Goal: Information Seeking & Learning: Learn about a topic

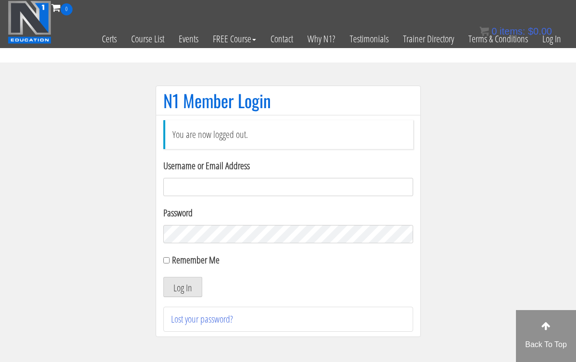
click at [210, 195] on input "Username or Email Address" at bounding box center [288, 187] width 250 height 18
type input "[EMAIL_ADDRESS][DOMAIN_NAME]"
click at [182, 287] on button "Log In" at bounding box center [182, 287] width 39 height 20
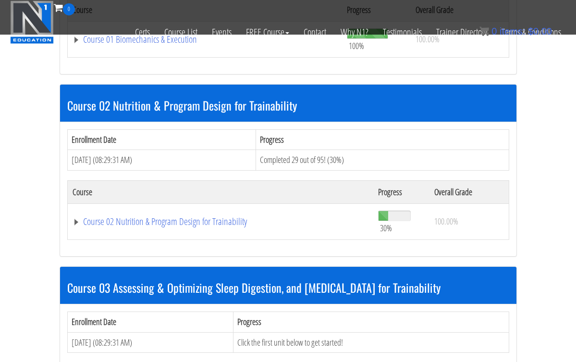
scroll to position [411, 0]
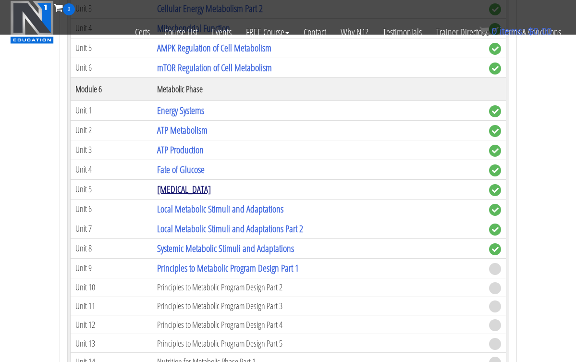
scroll to position [1117, 0]
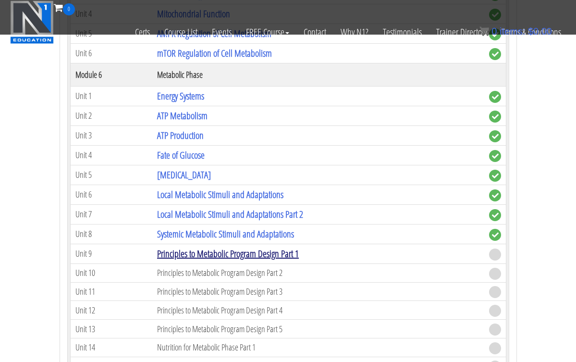
click at [198, 249] on link "Principles to Metabolic Program Design Part 1" at bounding box center [228, 253] width 142 height 13
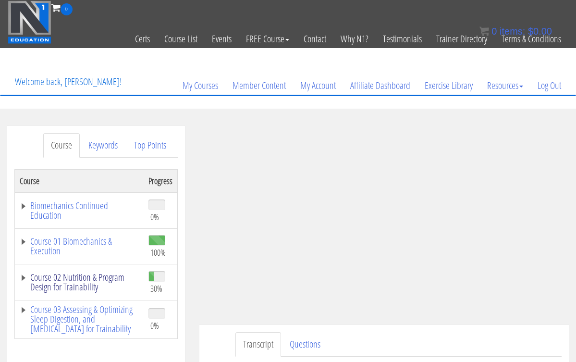
click at [76, 275] on link "Course 02 Nutrition & Program Design for Trainability" at bounding box center [79, 281] width 119 height 19
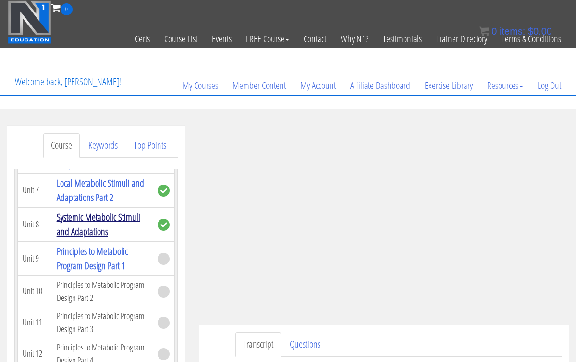
scroll to position [1083, 0]
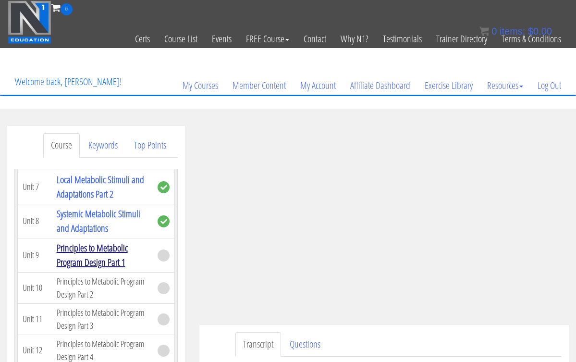
click at [102, 241] on link "Principles to Metabolic Program Design Part 1" at bounding box center [92, 254] width 71 height 27
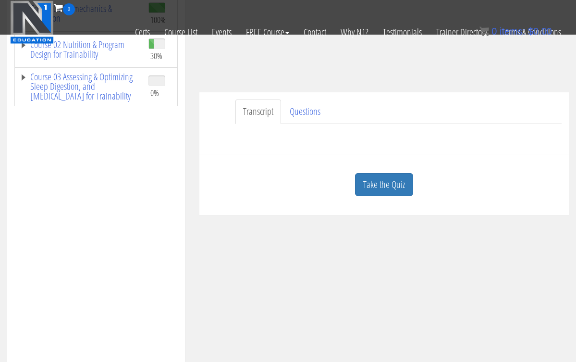
scroll to position [171, 0]
click at [372, 191] on link "Take the Quiz" at bounding box center [384, 186] width 58 height 24
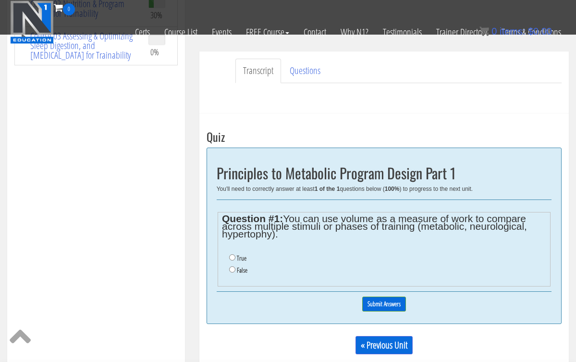
scroll to position [212, 0]
click at [232, 256] on input "True" at bounding box center [232, 258] width 6 height 6
radio input "true"
click at [399, 301] on input "Submit Answers" at bounding box center [384, 304] width 44 height 15
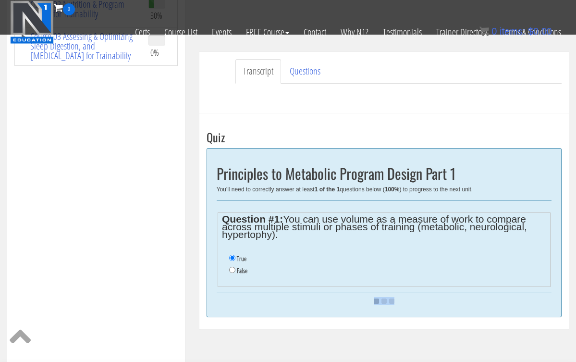
click at [399, 301] on div at bounding box center [384, 301] width 335 height 8
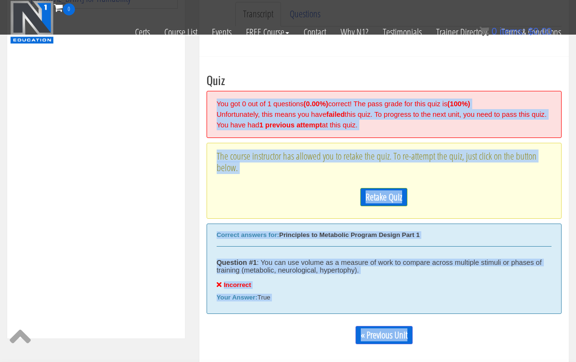
scroll to position [312, 0]
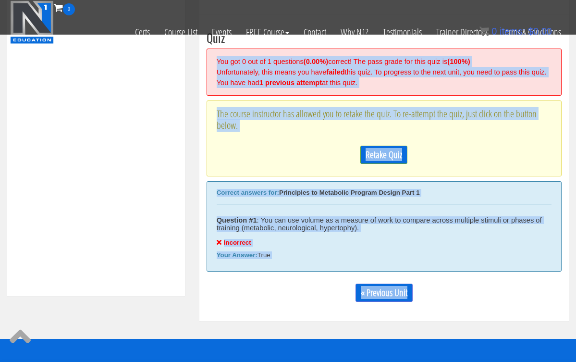
click at [394, 152] on div "Retake Quiz" at bounding box center [384, 155] width 335 height 28
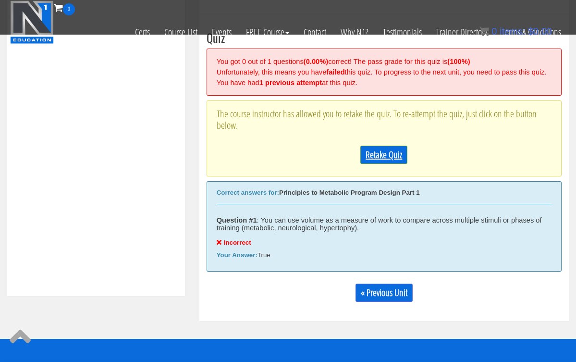
click at [394, 164] on link "Retake Quiz" at bounding box center [383, 155] width 47 height 18
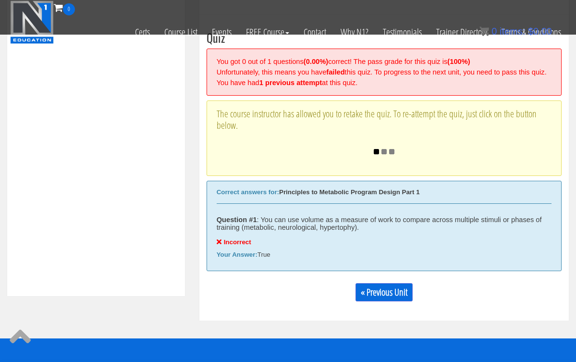
click at [394, 167] on div "Retake Quiz" at bounding box center [384, 154] width 335 height 27
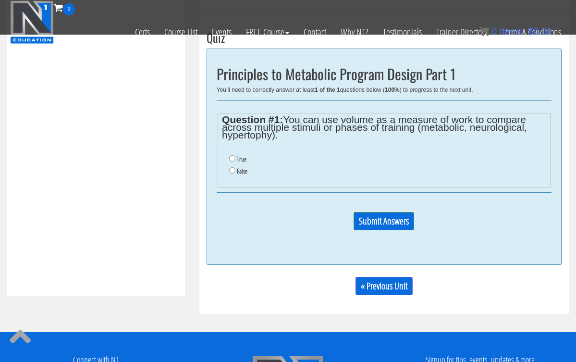
click at [234, 170] on li "False" at bounding box center [387, 171] width 317 height 12
click at [231, 168] on input "False" at bounding box center [232, 170] width 6 height 6
radio input "true"
click at [372, 218] on input "Submit Answers" at bounding box center [383, 221] width 61 height 18
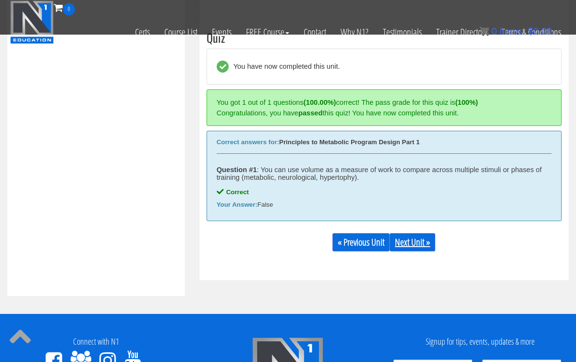
click at [419, 233] on link "Next Unit »" at bounding box center [413, 242] width 46 height 18
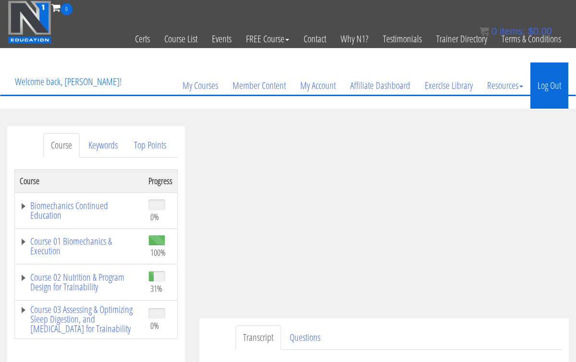
click at [554, 91] on link "Log Out" at bounding box center [549, 85] width 38 height 46
